Goal: Find contact information: Find contact information

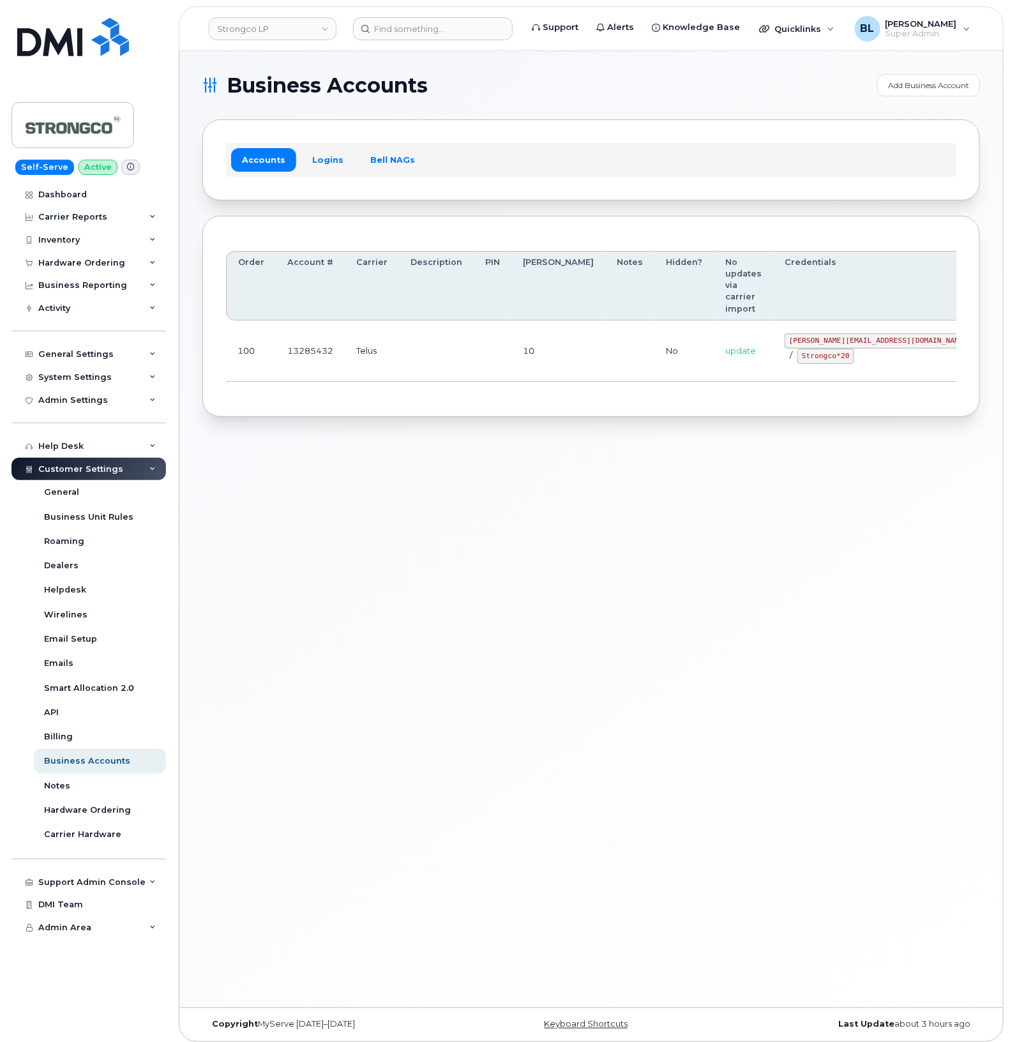
drag, startPoint x: 479, startPoint y: 331, endPoint x: 845, endPoint y: 356, distance: 366.7
drag, startPoint x: 751, startPoint y: 305, endPoint x: 843, endPoint y: 299, distance: 92.1
click at [843, 321] on td "GHada@strongco.com / Strongco*20" at bounding box center [878, 351] width 211 height 61
copy div "GHada@strongco.com /"
click at [798, 349] on code "Strongco*20" at bounding box center [826, 356] width 57 height 15
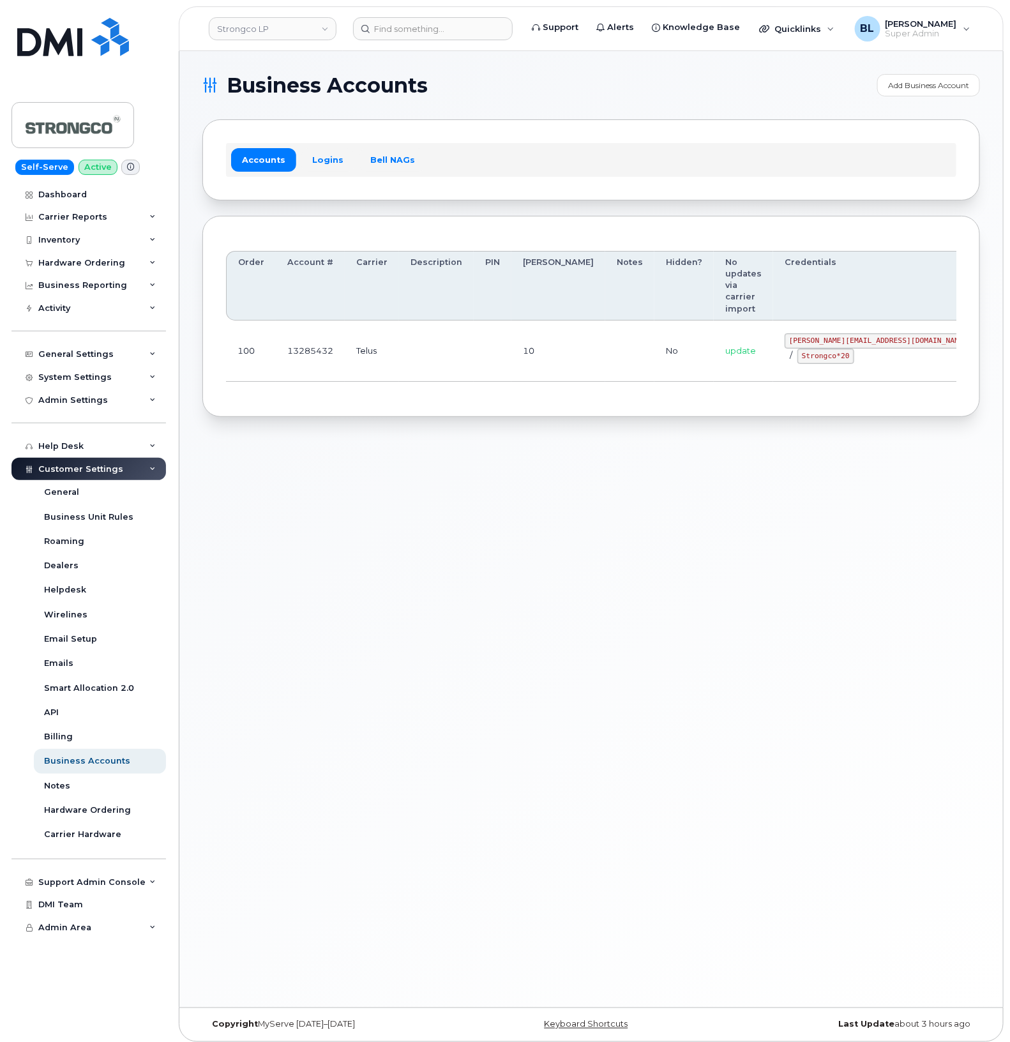
drag, startPoint x: 757, startPoint y: 320, endPoint x: 760, endPoint y: 301, distance: 18.7
click at [785, 333] on code "GHada@strongco.com" at bounding box center [879, 340] width 188 height 15
drag, startPoint x: 758, startPoint y: 305, endPoint x: 833, endPoint y: 312, distance: 75.6
click at [833, 333] on code "GHada@strongco.com" at bounding box center [879, 340] width 188 height 15
copy code "GHada@strongco.com"
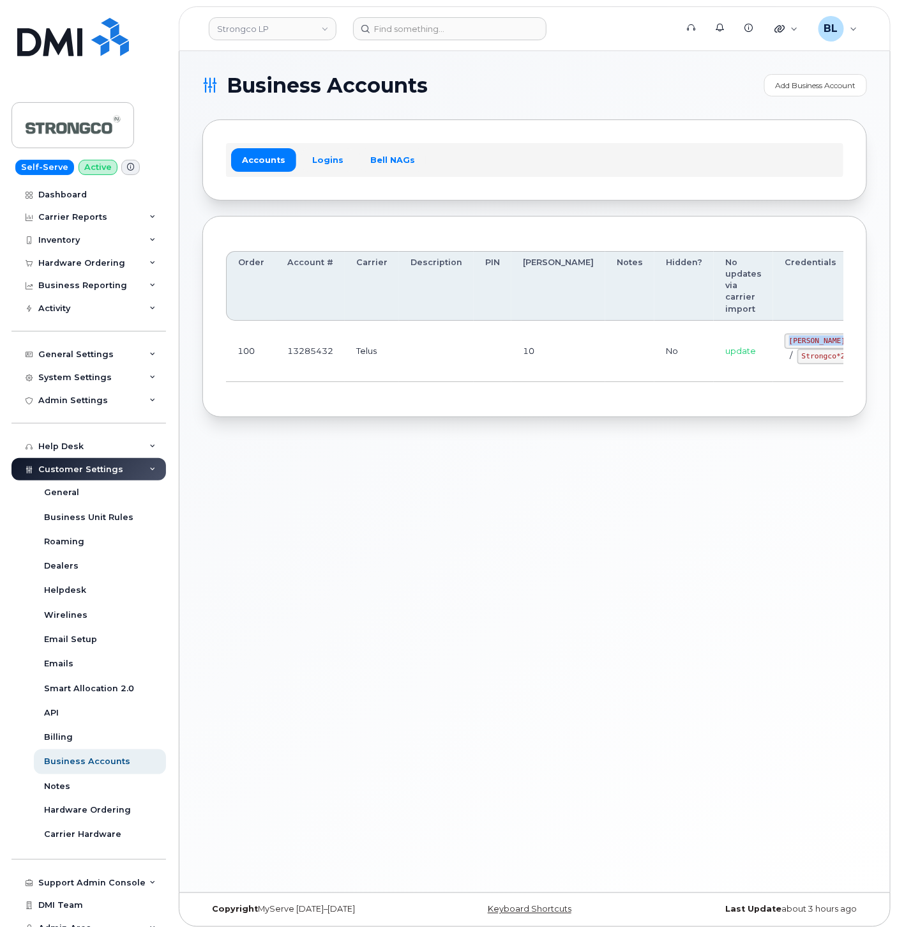
drag, startPoint x: 738, startPoint y: 394, endPoint x: 732, endPoint y: 387, distance: 8.7
click at [736, 393] on div "Order Account # Carrier Description PIN Bill Day Notes Hidden? No updates via c…" at bounding box center [534, 316] width 617 height 155
drag, startPoint x: 739, startPoint y: 367, endPoint x: 783, endPoint y: 367, distance: 44.1
click at [783, 367] on td "GHada@strongco.com / Strongco*20" at bounding box center [878, 351] width 211 height 61
copy code "Strongco*20"
